Goal: Information Seeking & Learning: Learn about a topic

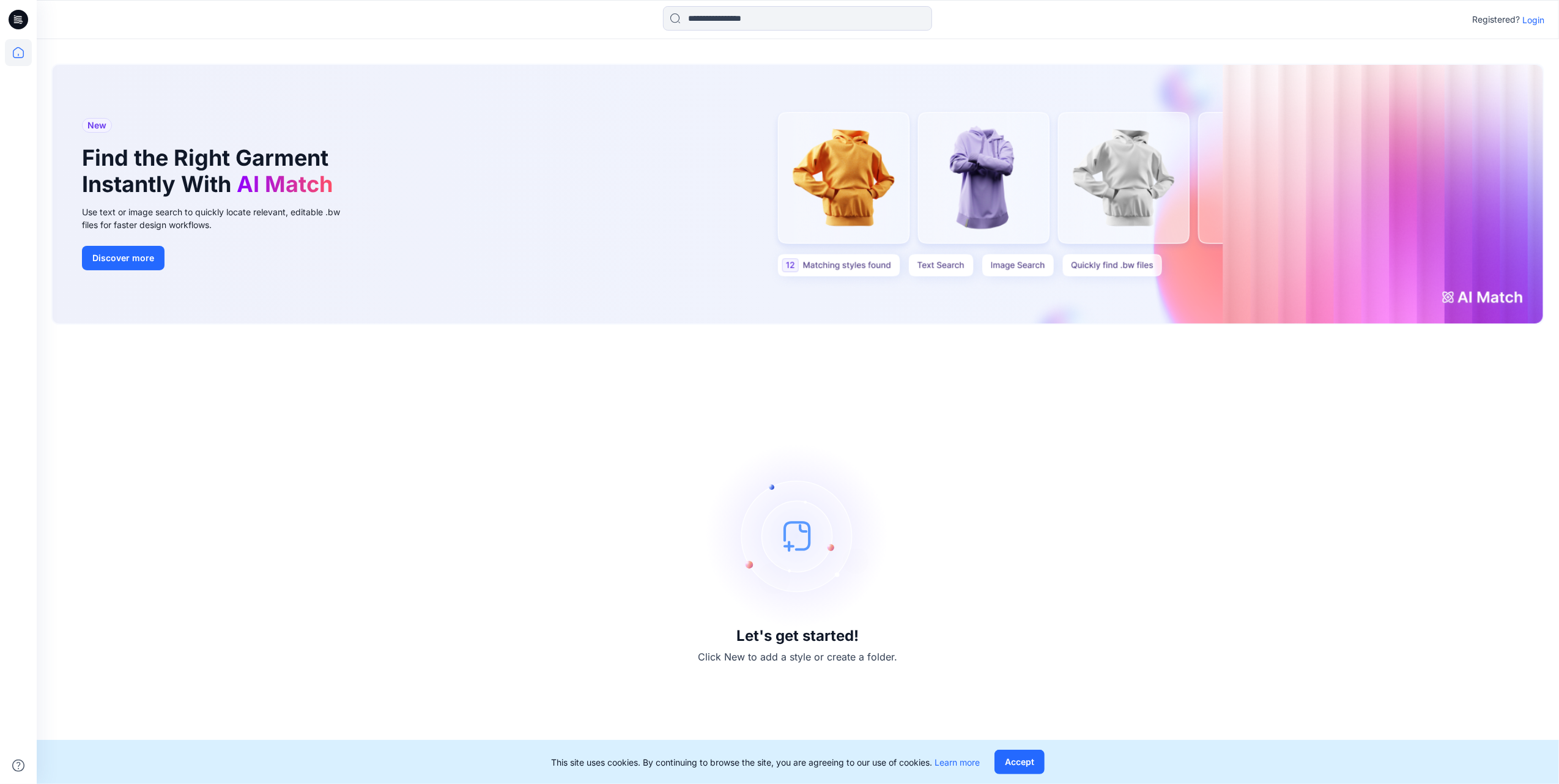
click at [1528, 17] on p "Login" at bounding box center [1533, 20] width 22 height 13
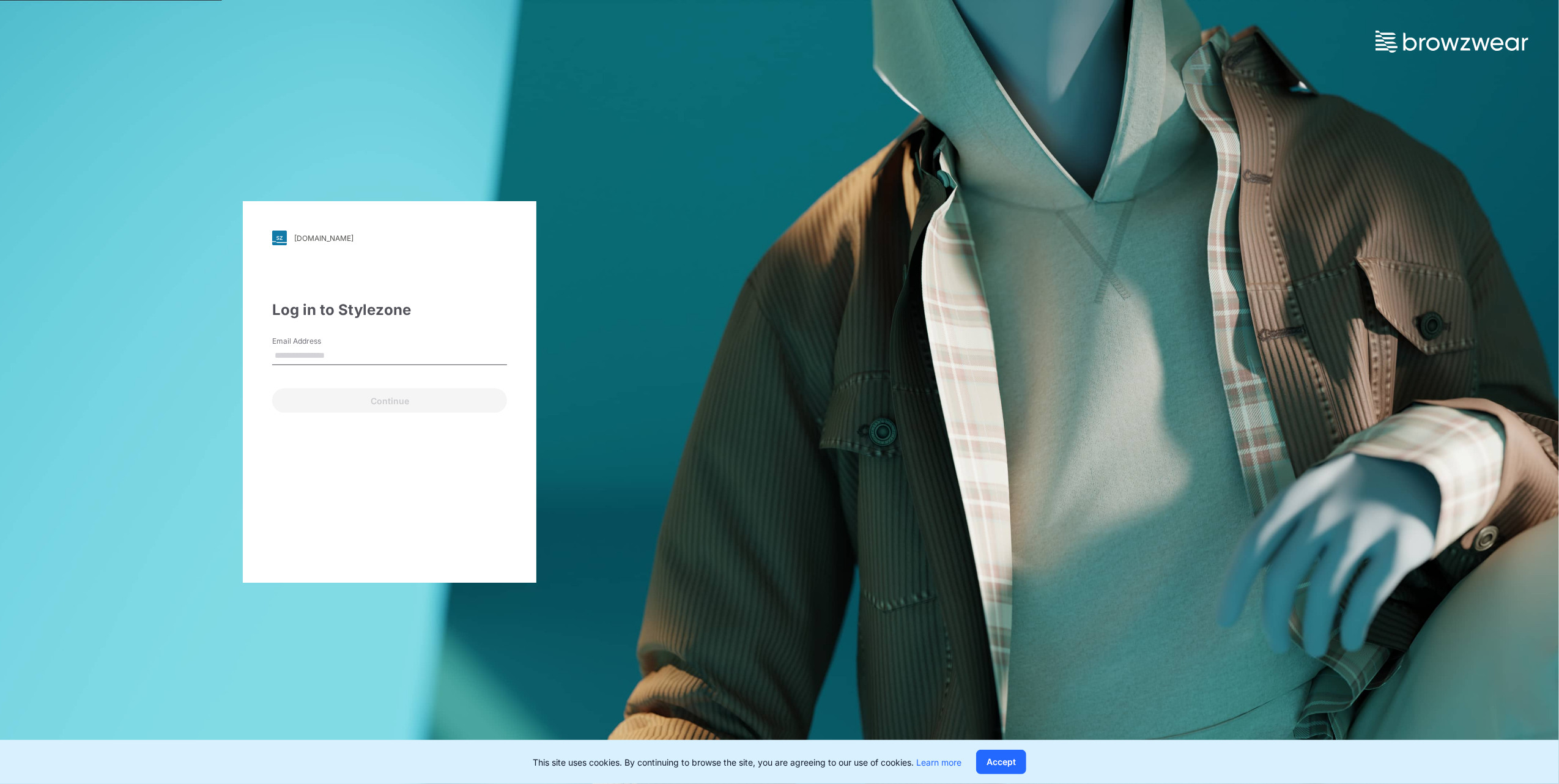
click at [352, 350] on input "Email Address" at bounding box center [389, 355] width 235 height 18
type input "**********"
click at [397, 402] on button "Continue" at bounding box center [389, 400] width 235 height 24
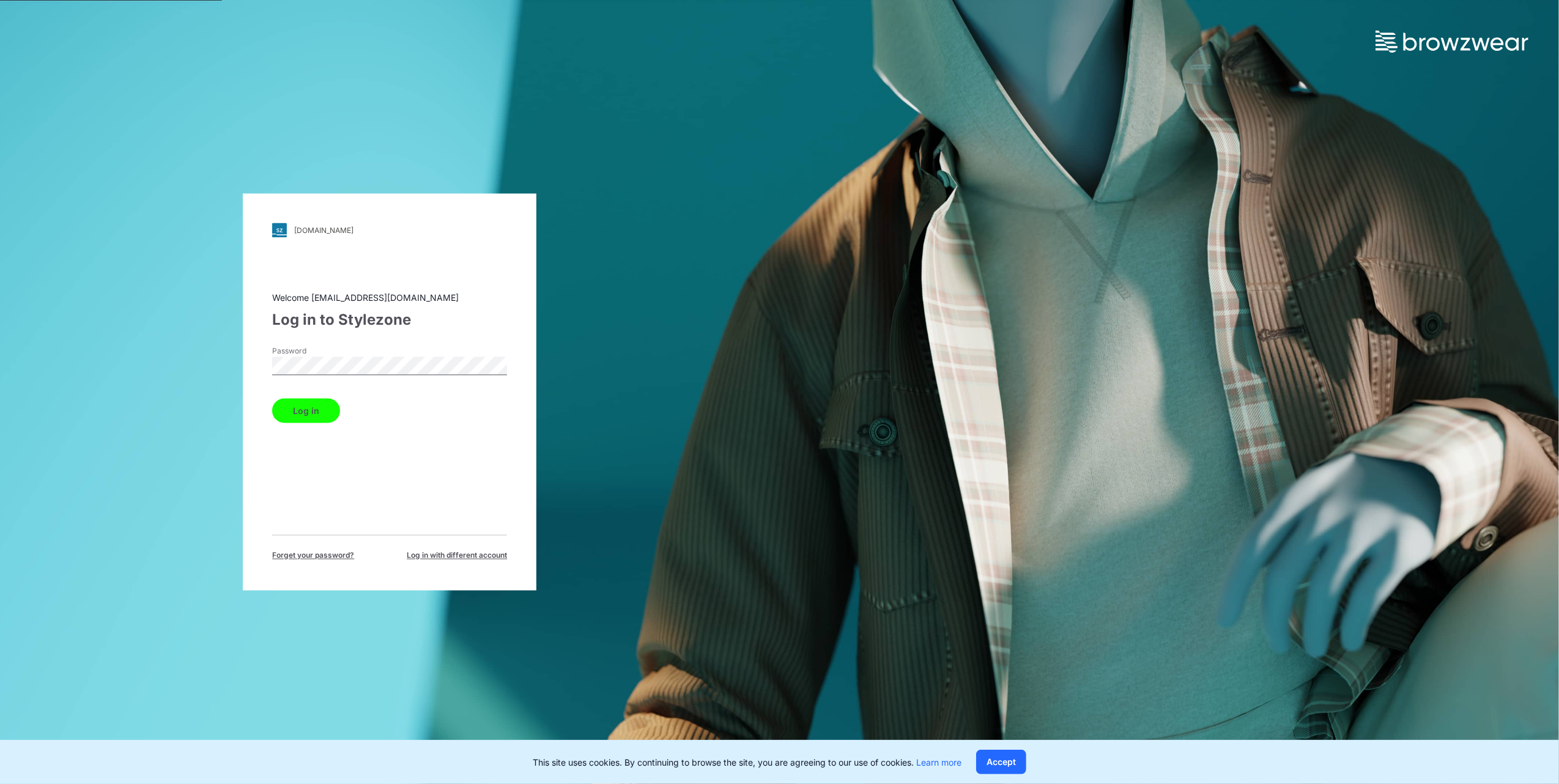
click at [319, 410] on button "Log in" at bounding box center [306, 410] width 68 height 24
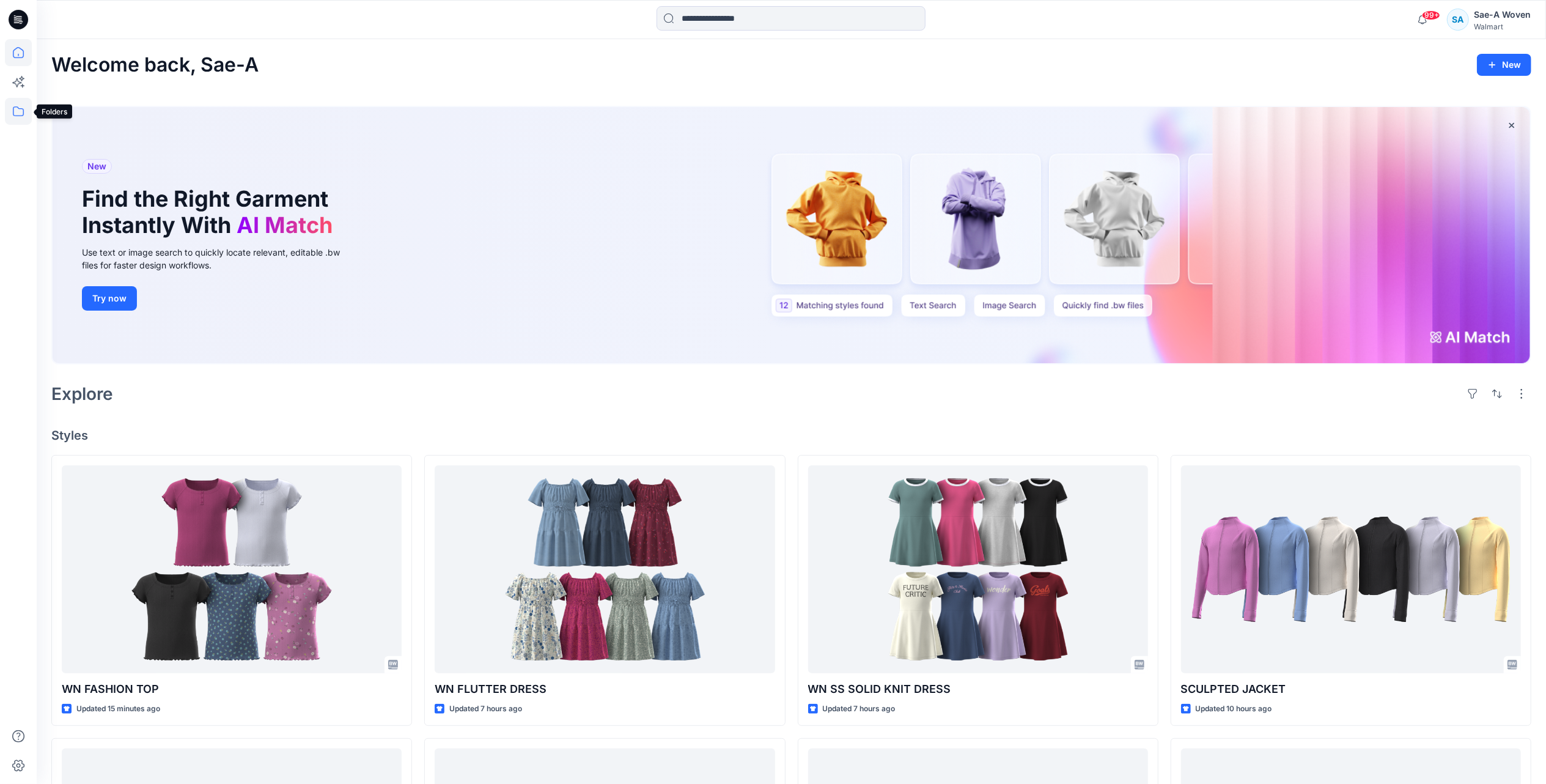
click at [13, 105] on icon at bounding box center [18, 111] width 27 height 27
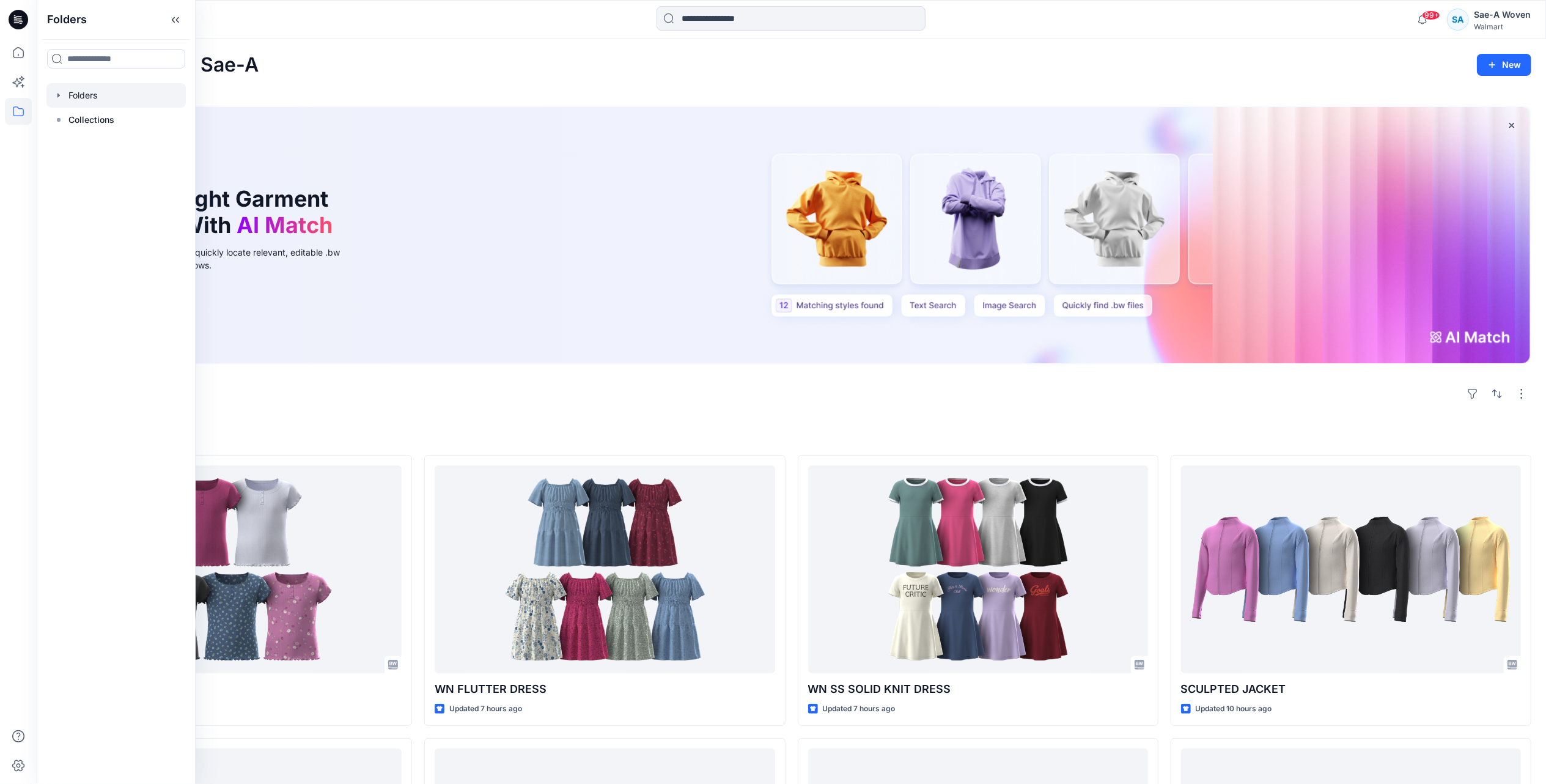
click at [91, 99] on div at bounding box center [116, 95] width 139 height 24
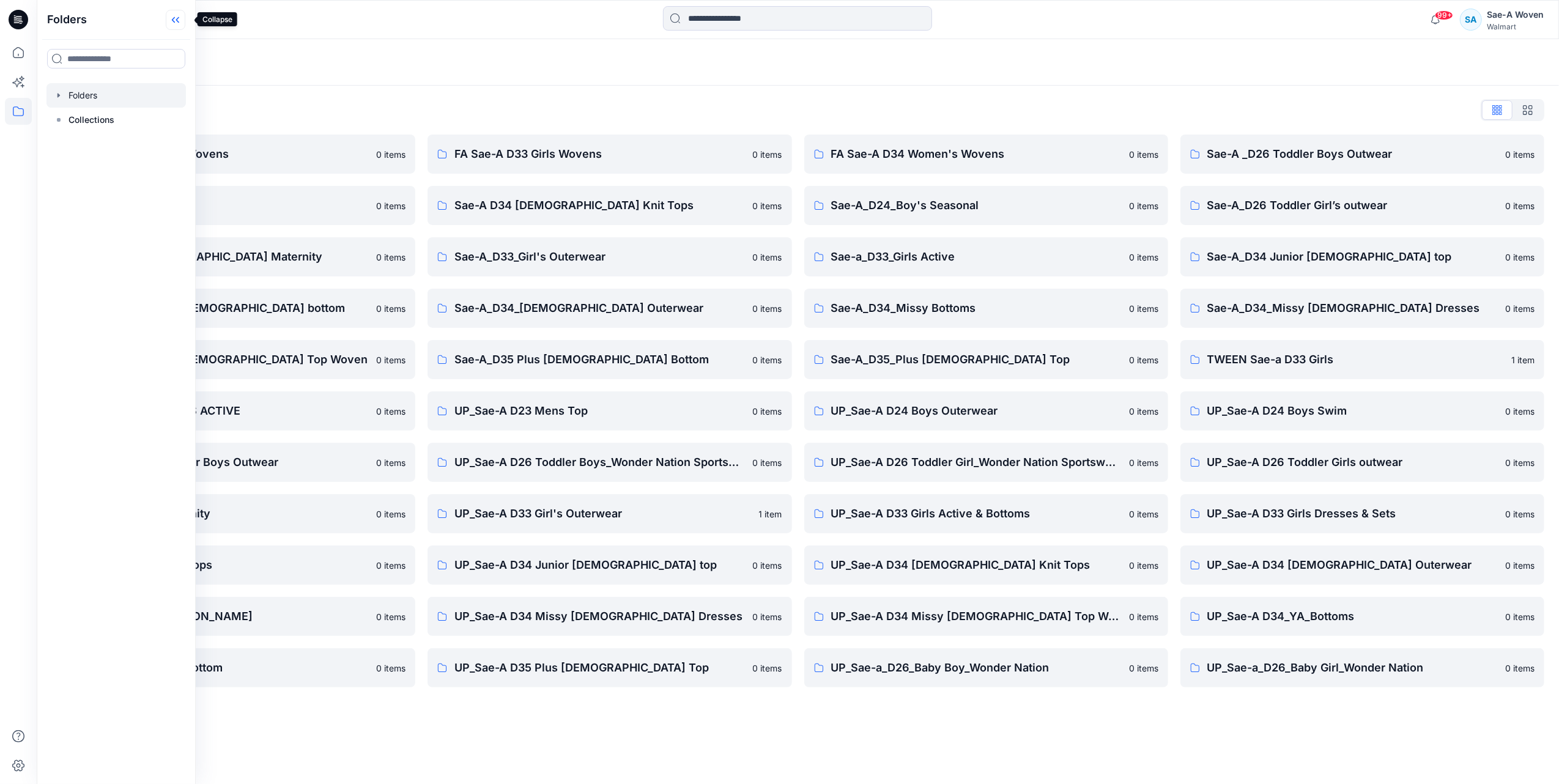
click at [176, 18] on icon at bounding box center [175, 20] width 20 height 20
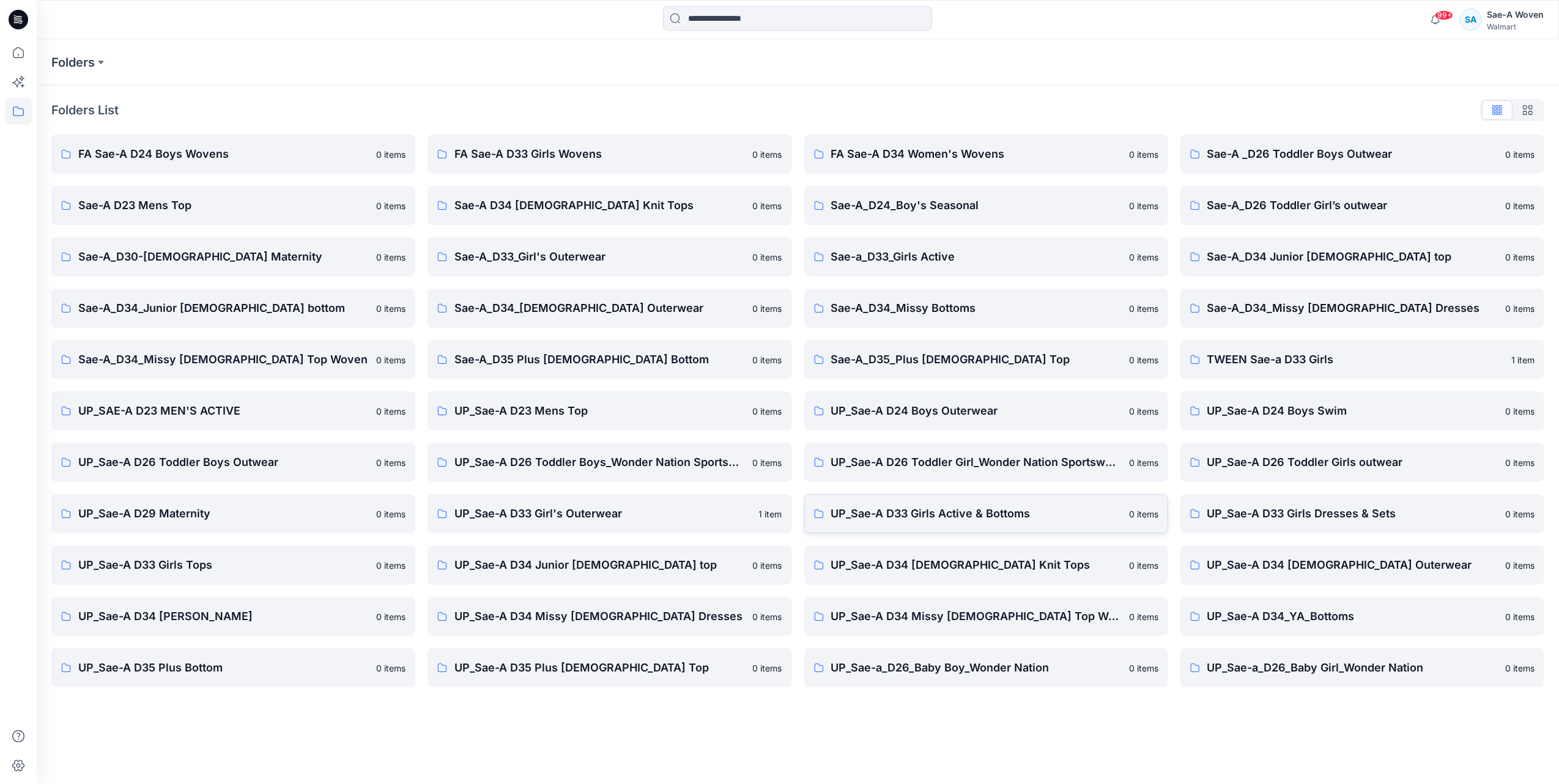
click at [964, 510] on p "UP_Sae-A D33 Girls Active & Bottoms" at bounding box center [975, 513] width 290 height 17
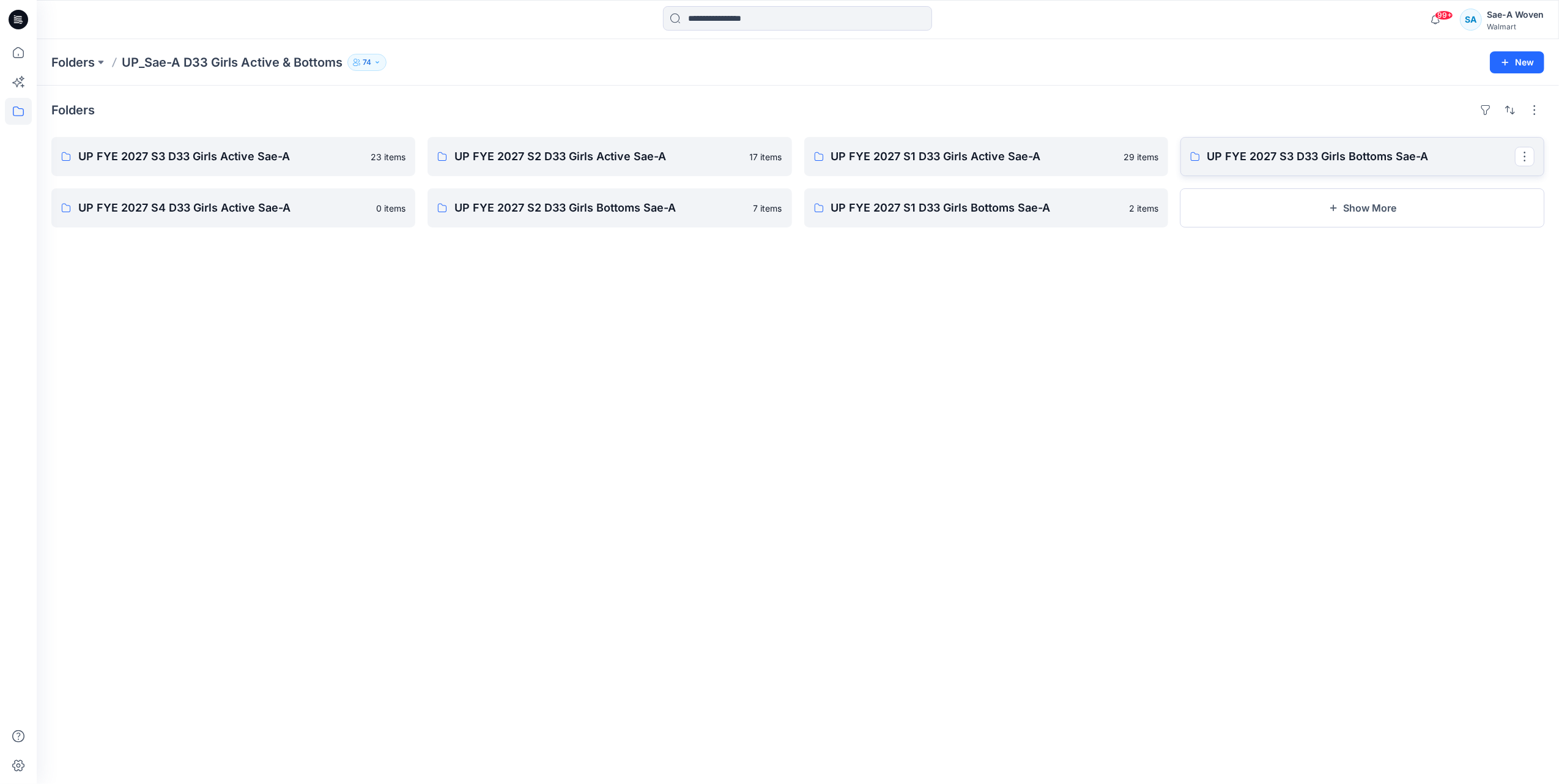
click at [1292, 157] on p "UP FYE 2027 S3 D33 Girls Bottoms Sae-A" at bounding box center [1361, 156] width 308 height 17
click at [293, 149] on p "UP FYE 2027 S3 D33 Girls Active Sae-A" at bounding box center [232, 156] width 308 height 17
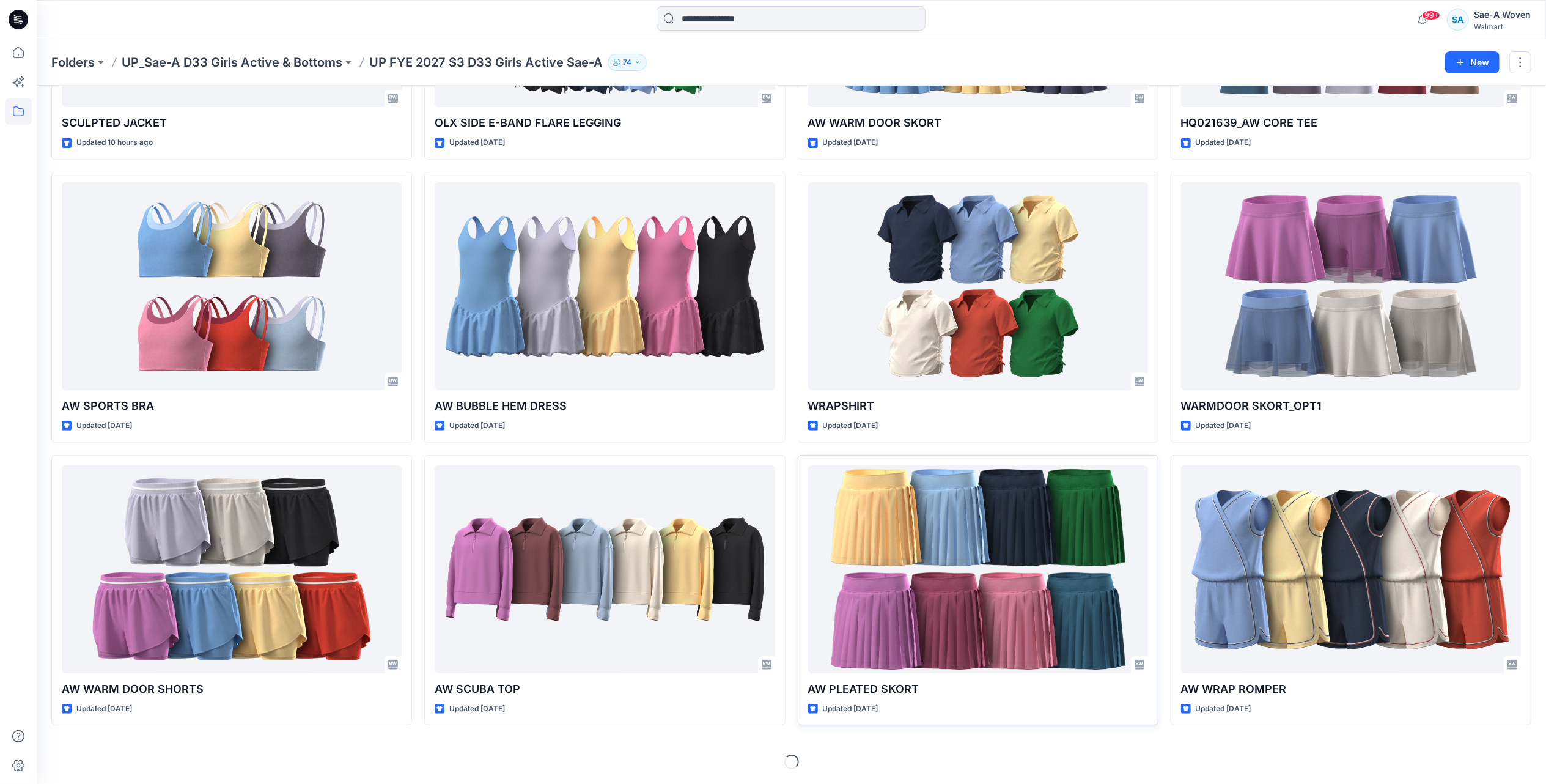
scroll to position [249, 0]
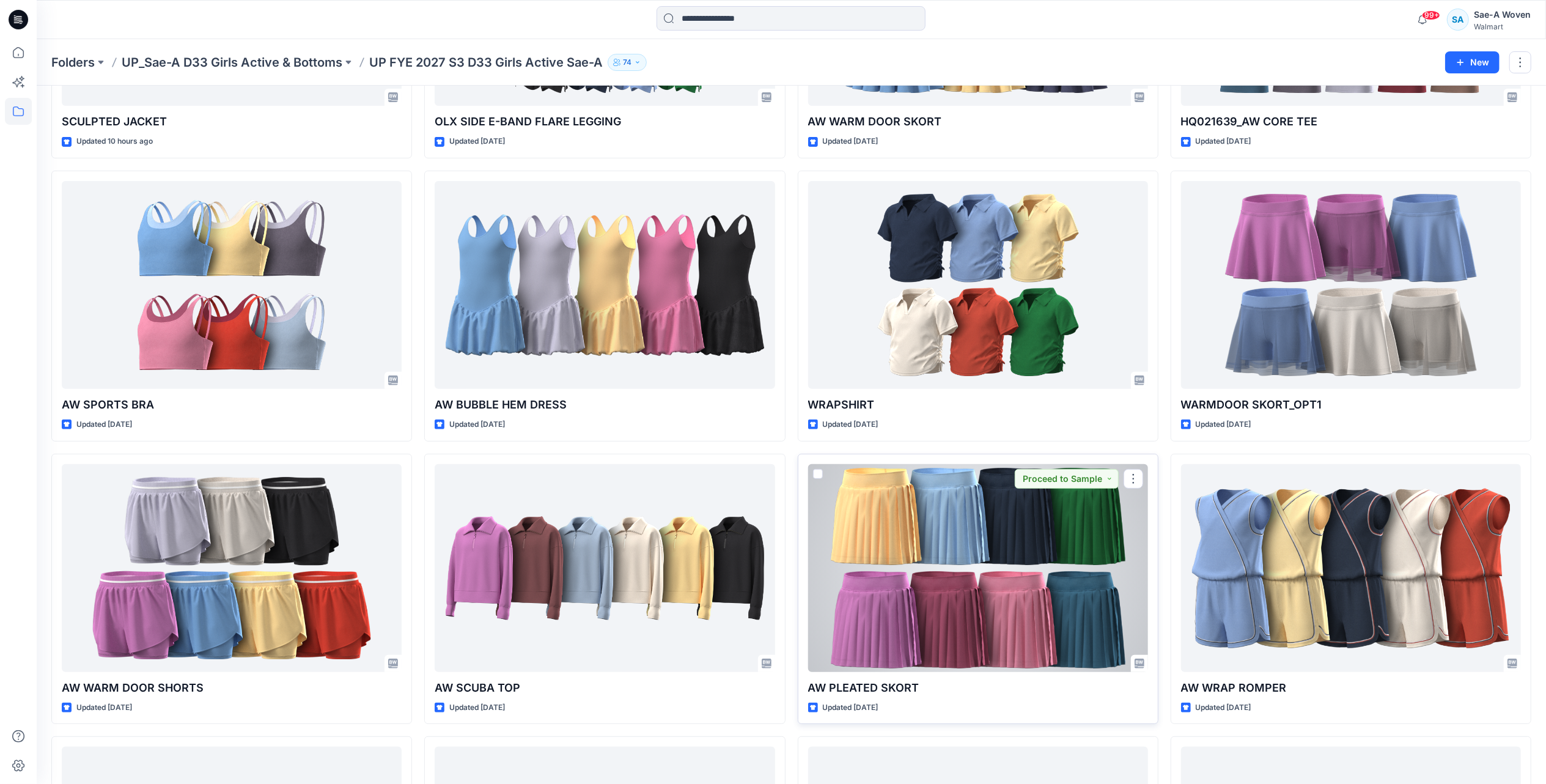
click at [959, 590] on div at bounding box center [978, 568] width 340 height 208
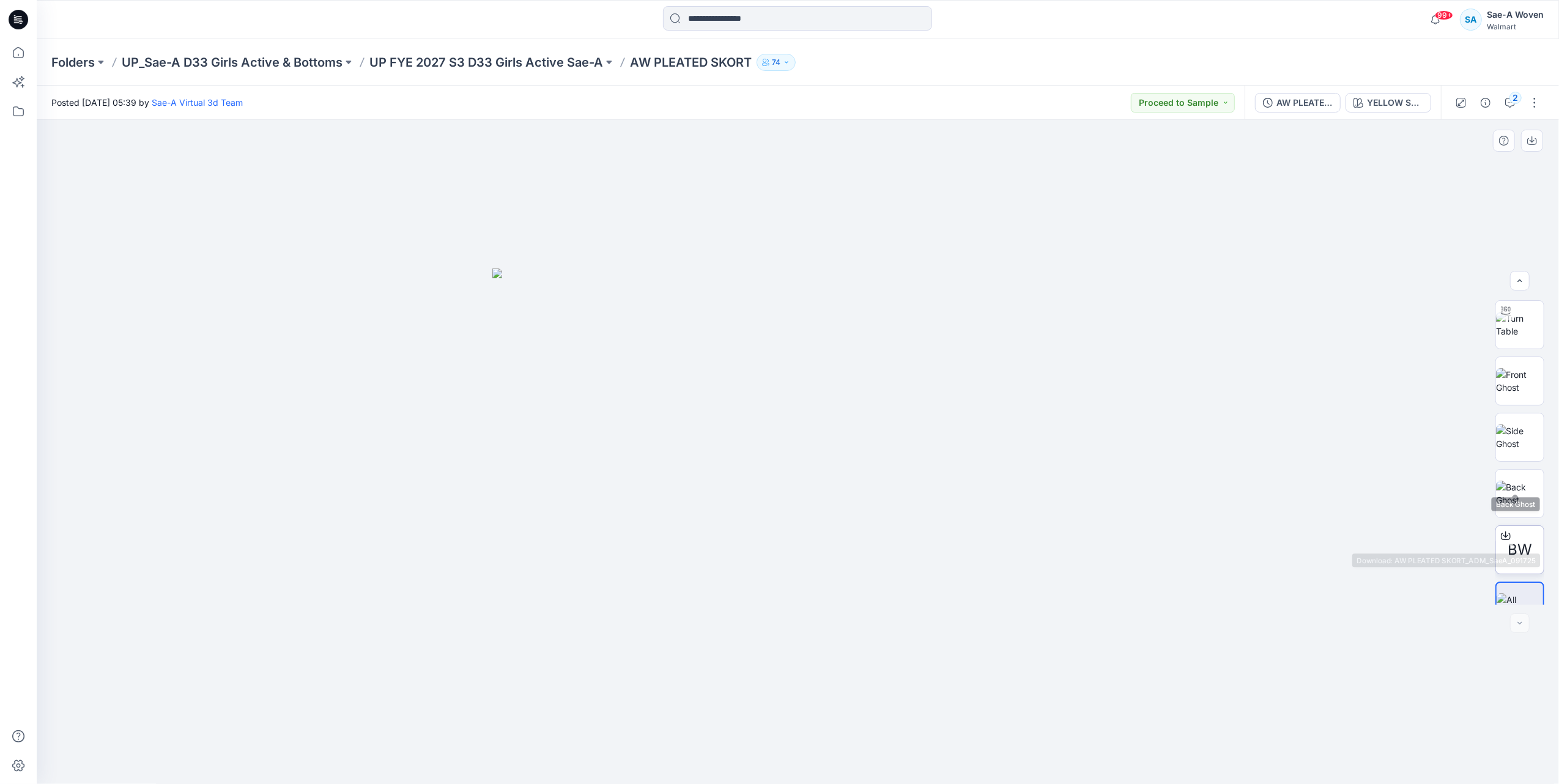
scroll to position [81, 0]
click at [1510, 591] on img at bounding box center [1519, 580] width 46 height 26
click at [1517, 600] on div at bounding box center [1520, 580] width 49 height 49
click at [1522, 629] on div at bounding box center [1519, 623] width 20 height 20
click at [680, 506] on img at bounding box center [798, 525] width 611 height 515
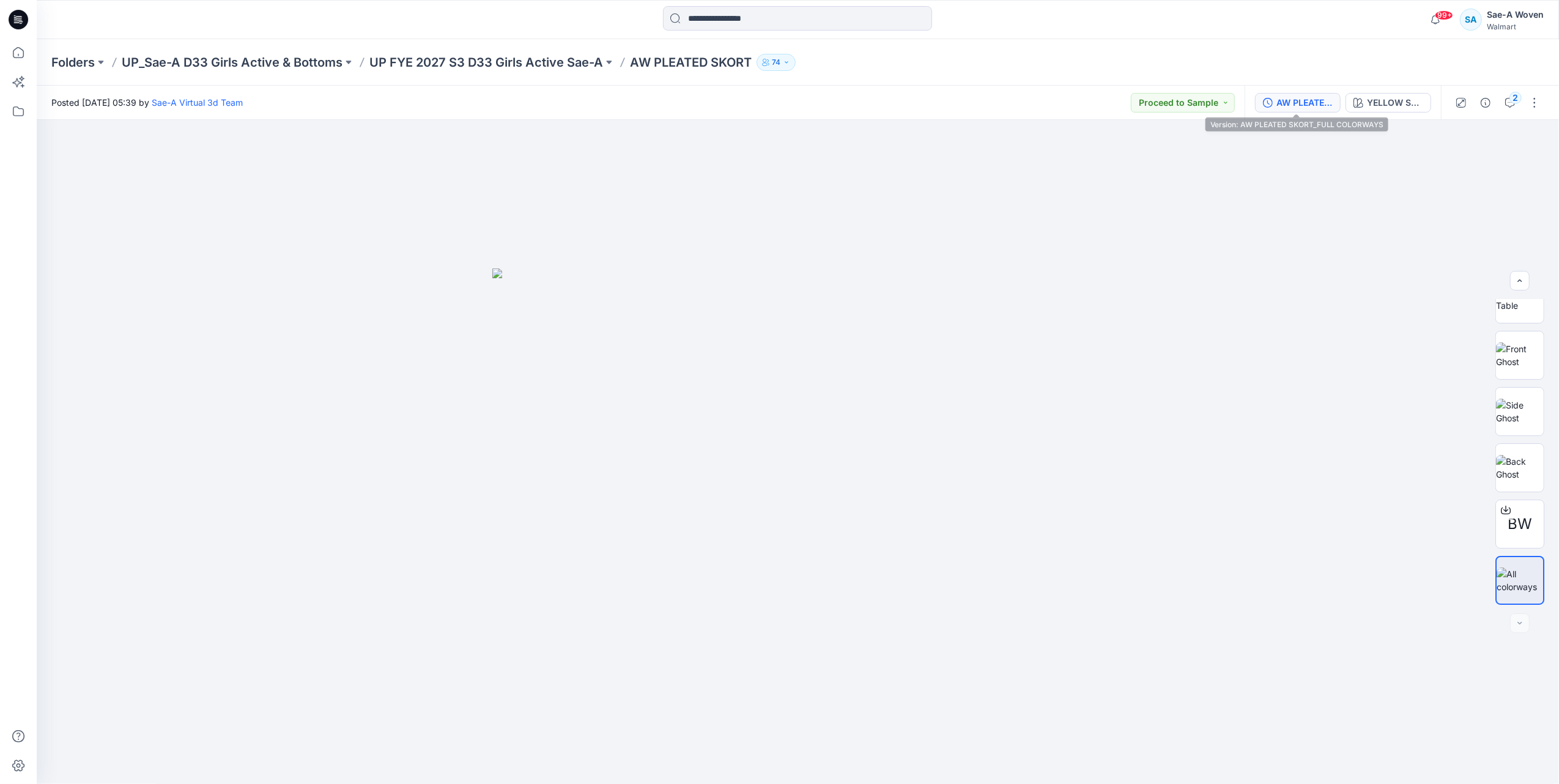
click at [1289, 98] on div "AW PLEATED SKORT_FULL COLORWAYS" at bounding box center [1304, 102] width 57 height 13
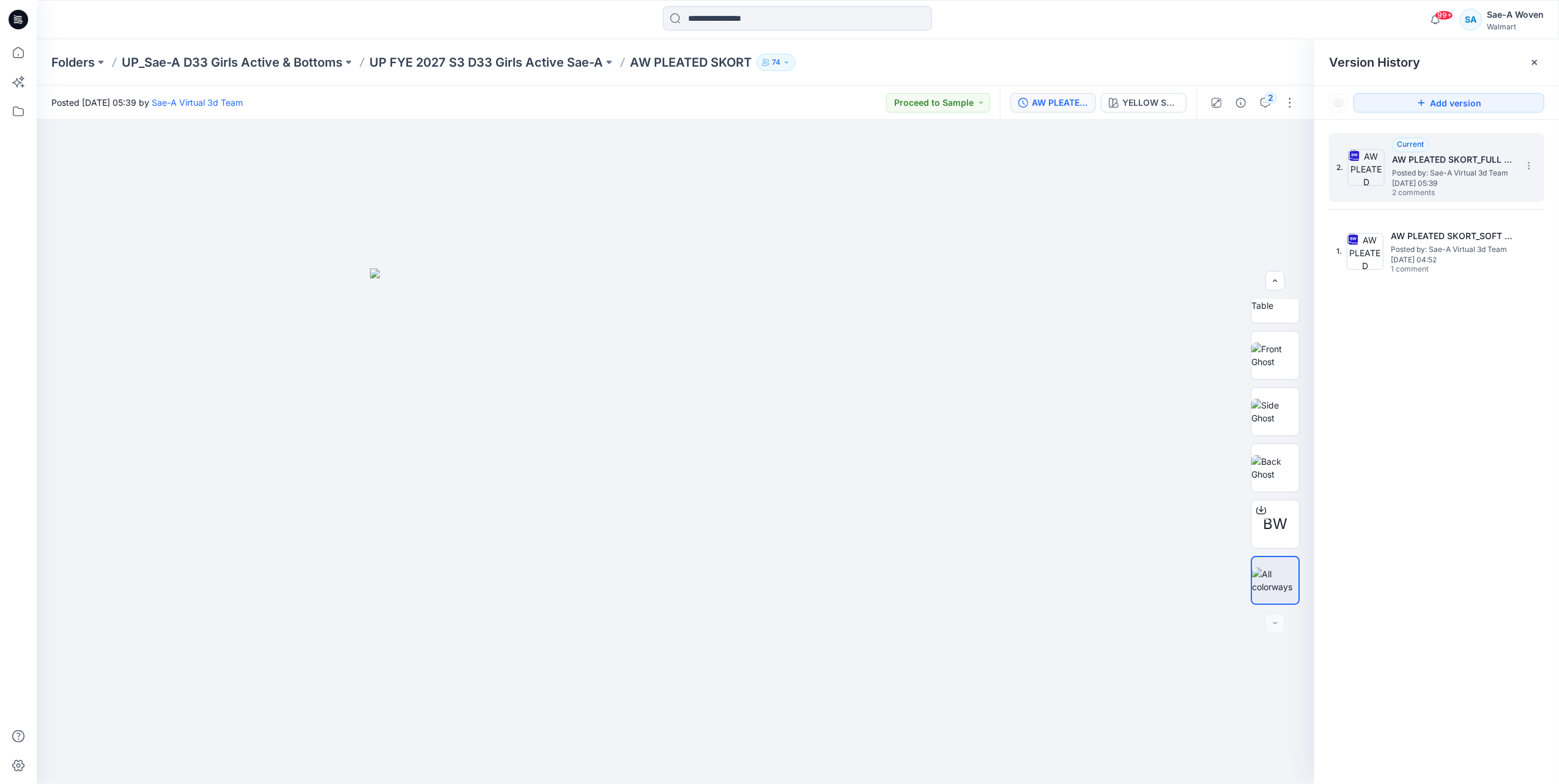
click at [1411, 167] on span "Posted by: Sae-A Virtual 3d Team" at bounding box center [1452, 173] width 122 height 13
click at [1270, 98] on div "2" at bounding box center [1271, 98] width 13 height 13
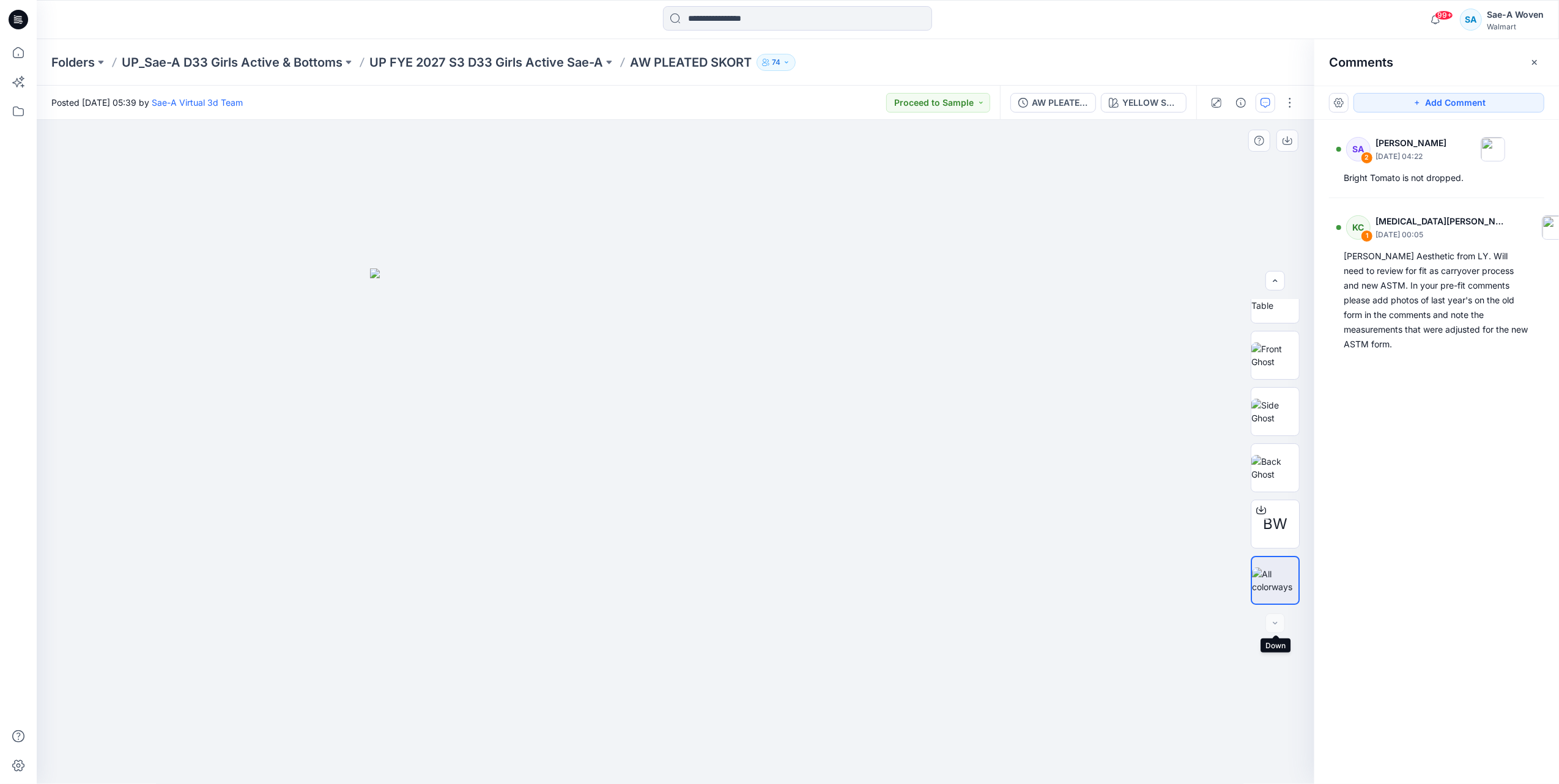
click at [1279, 624] on div at bounding box center [1274, 623] width 20 height 20
click at [1165, 103] on div "YELLOW SUNDIAL" at bounding box center [1150, 102] width 57 height 13
